Goal: Task Accomplishment & Management: Use online tool/utility

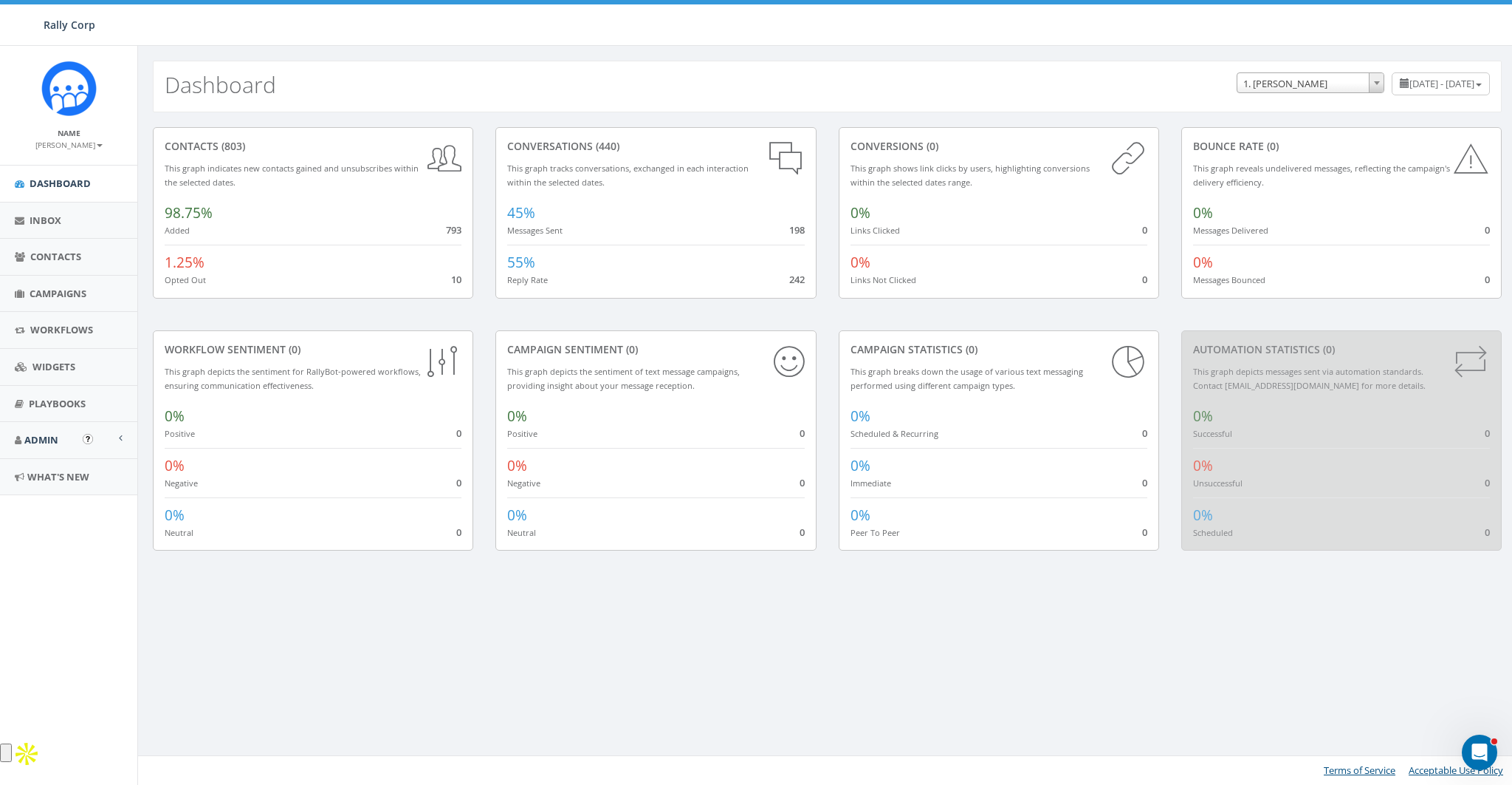
click at [39, 457] on li "Admin Accounts Account Fees Exports Integrations Apps (New) Platform Numbers Ta…" at bounding box center [69, 440] width 137 height 37
click at [41, 449] on link "Admin" at bounding box center [69, 440] width 137 height 37
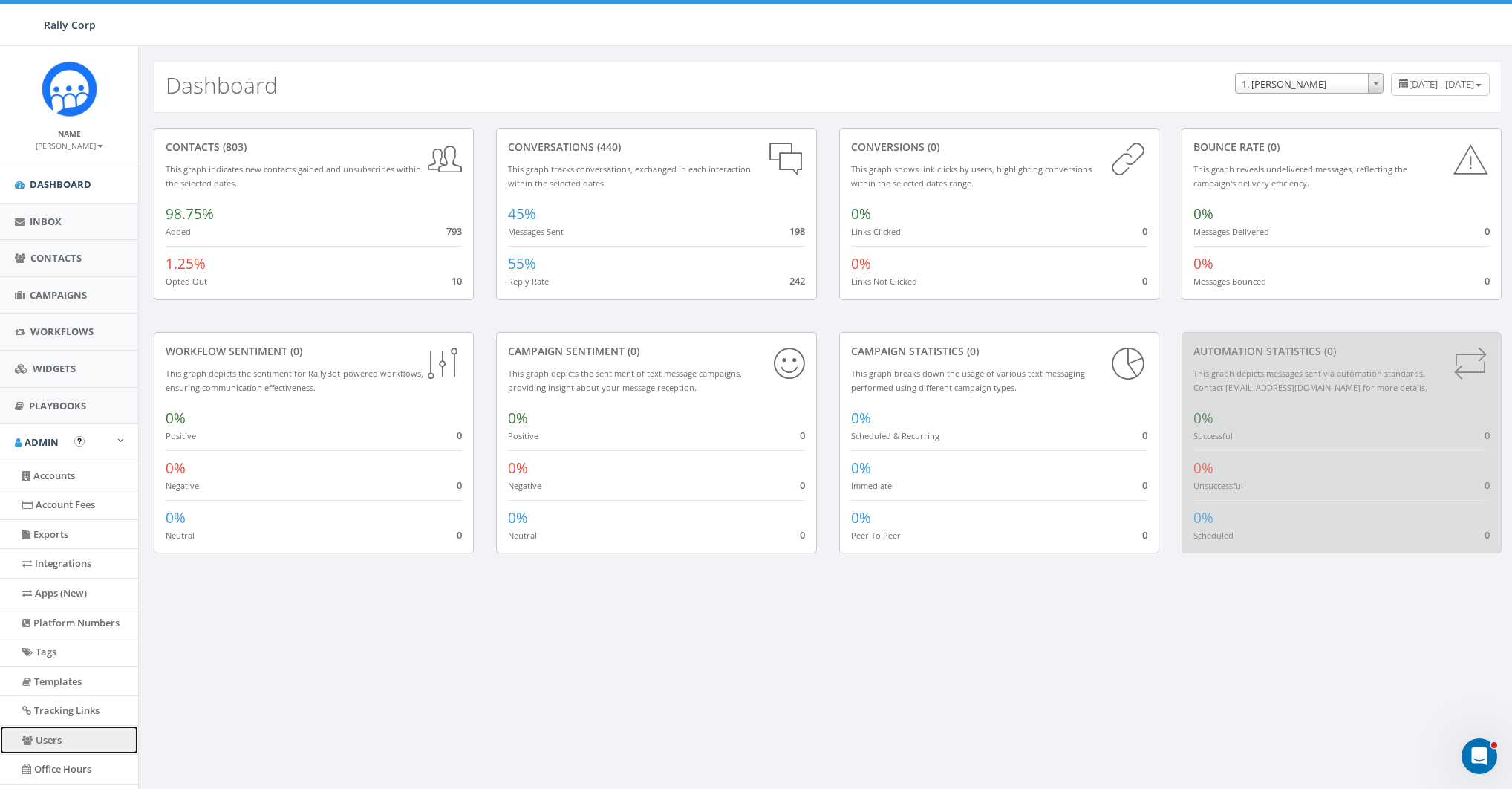
click at [67, 737] on link "Users" at bounding box center [69, 740] width 138 height 29
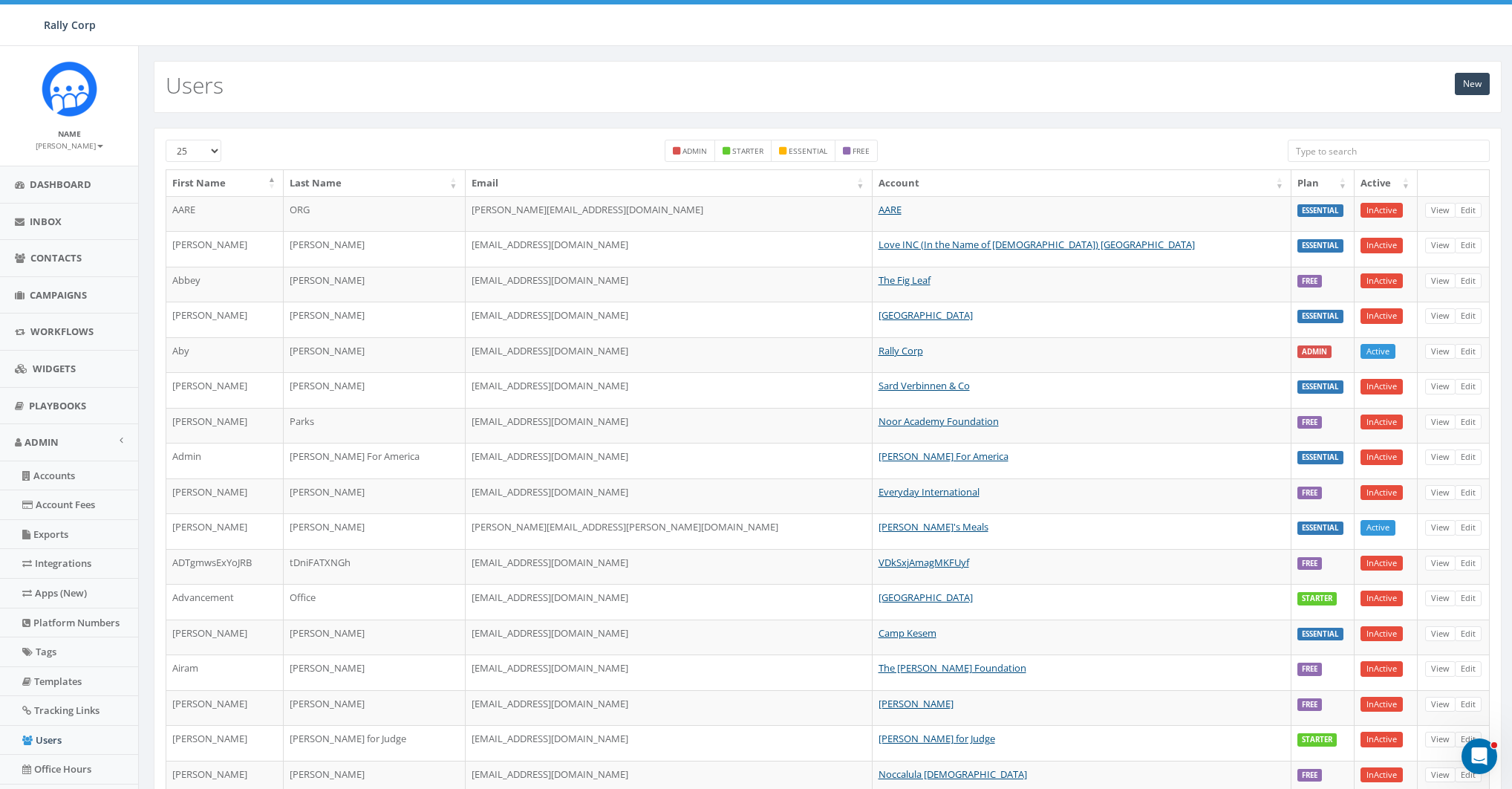
click at [1364, 148] on input "search" at bounding box center [1389, 151] width 202 height 23
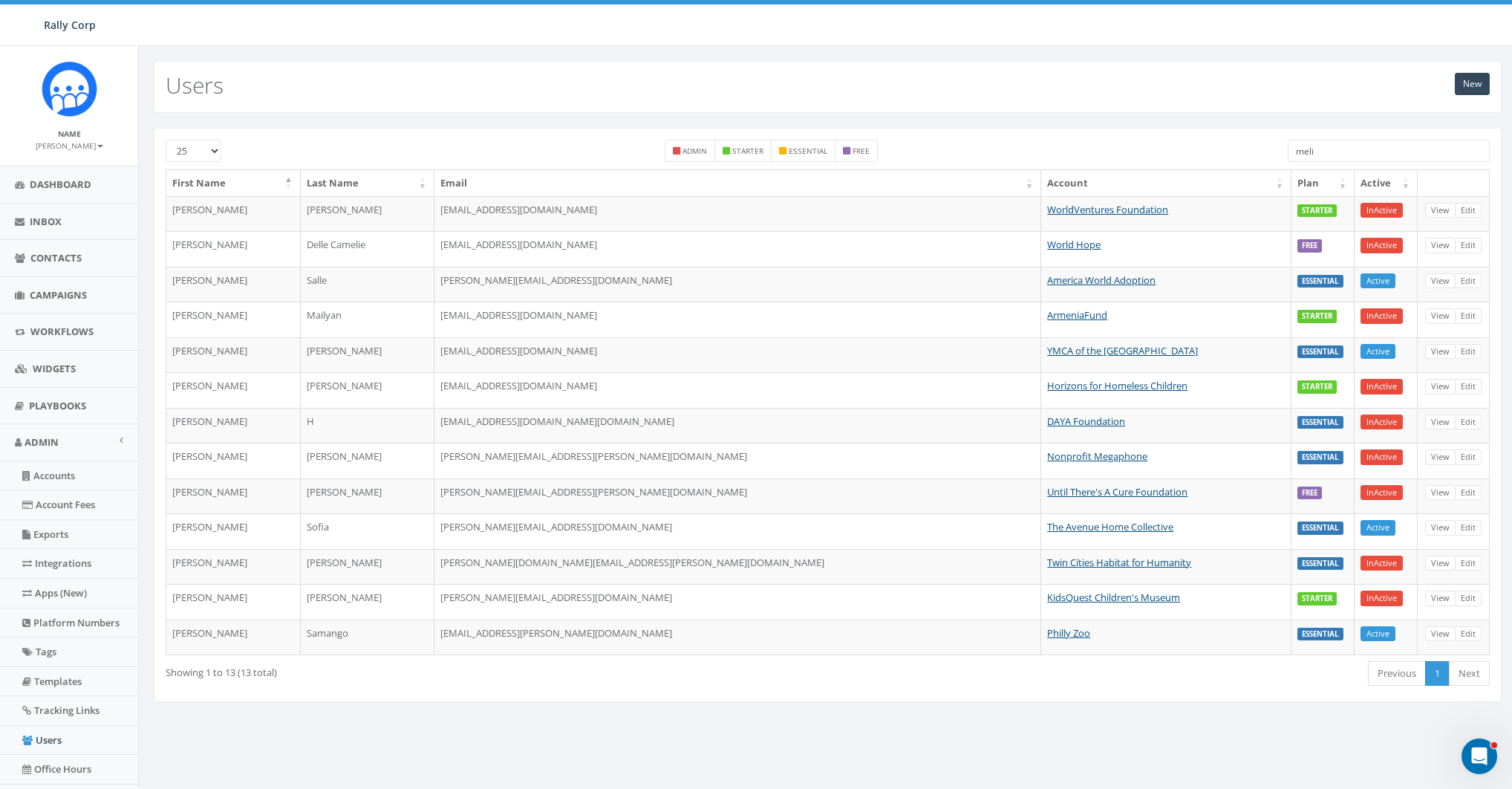
type input "melid"
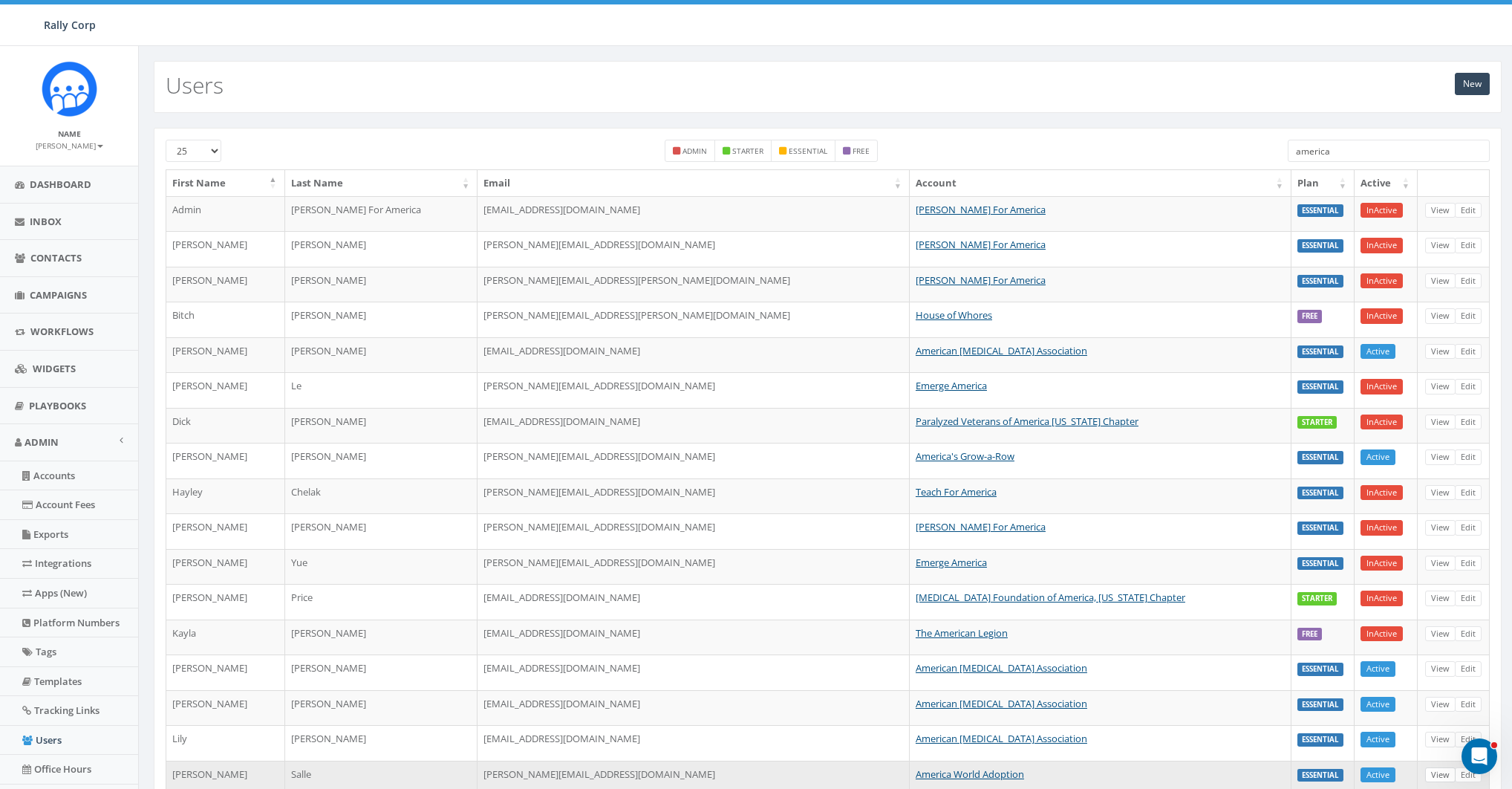
type input "america"
click at [1447, 767] on link "View" at bounding box center [1440, 775] width 30 height 16
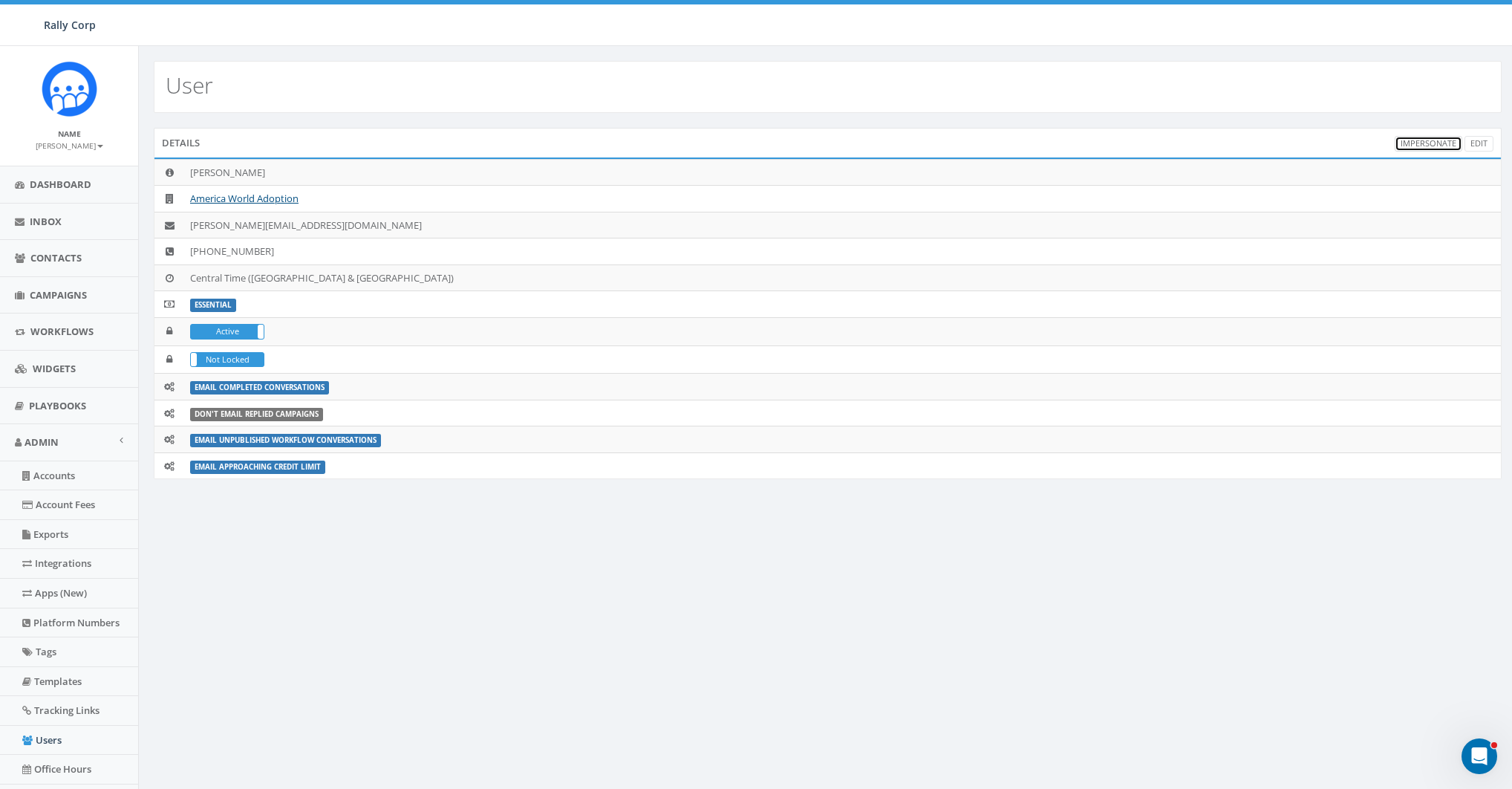
click at [1434, 142] on link "Impersonate" at bounding box center [1429, 144] width 68 height 16
